Goal: Navigation & Orientation: Understand site structure

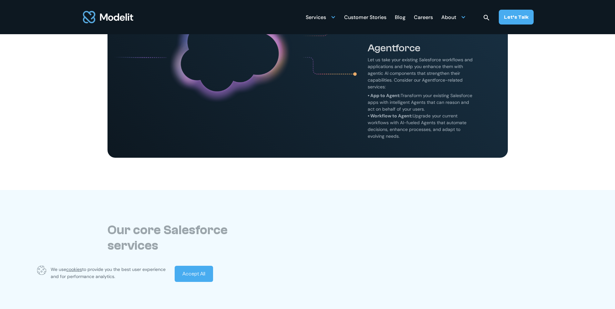
scroll to position [682, 0]
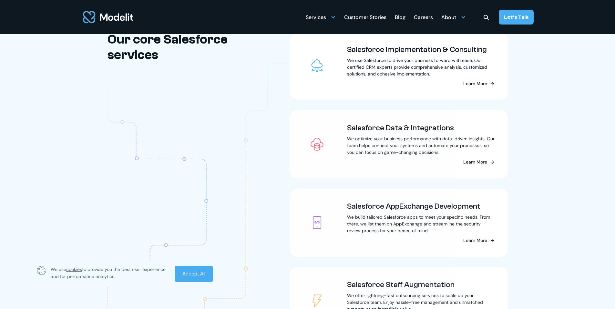
click at [196, 277] on link "Accept All" at bounding box center [194, 274] width 38 height 16
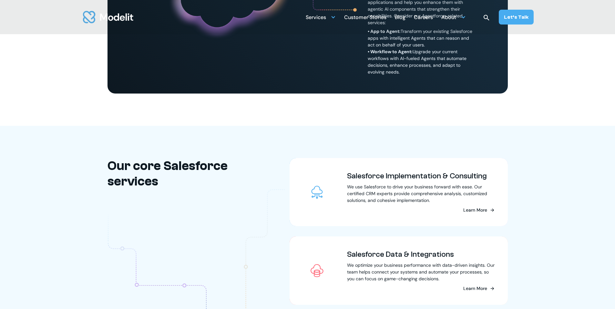
scroll to position [0, 0]
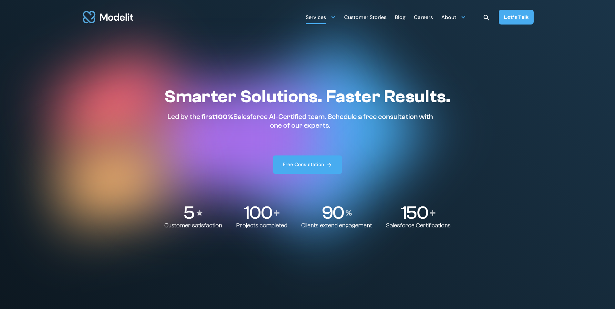
click at [324, 21] on div "Services" at bounding box center [315, 18] width 20 height 13
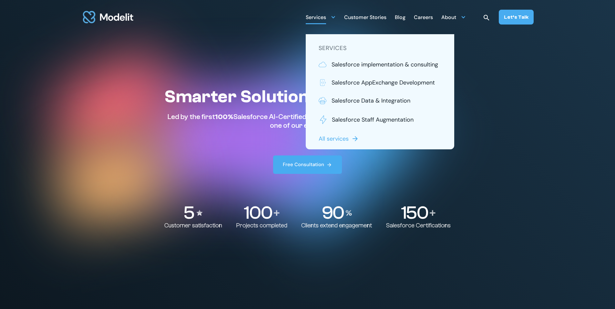
click at [323, 18] on div "Services" at bounding box center [315, 18] width 20 height 13
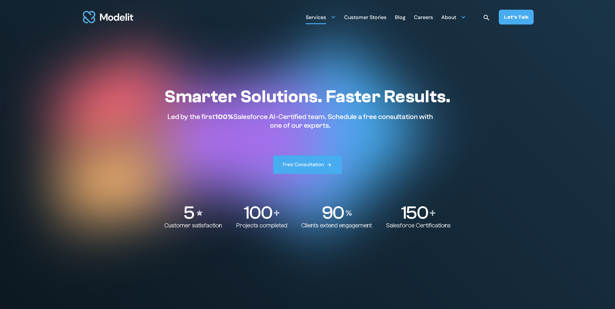
drag, startPoint x: 320, startPoint y: 20, endPoint x: 314, endPoint y: 21, distance: 6.3
click at [319, 20] on div "Services" at bounding box center [315, 18] width 20 height 13
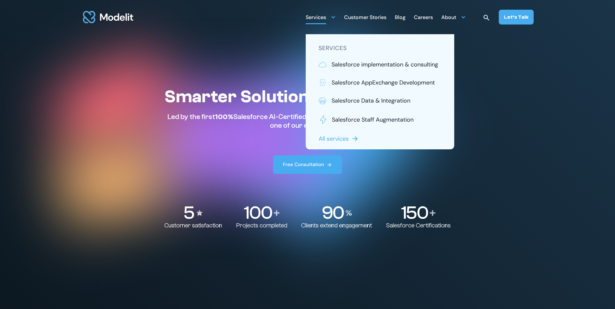
click at [131, 18] on img "home" at bounding box center [108, 17] width 53 height 20
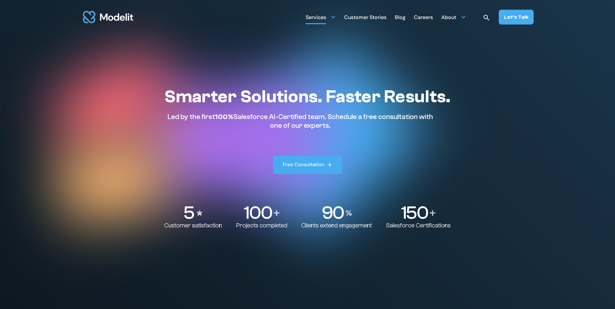
click at [321, 19] on div "Services" at bounding box center [315, 18] width 20 height 13
